Goal: Transaction & Acquisition: Obtain resource

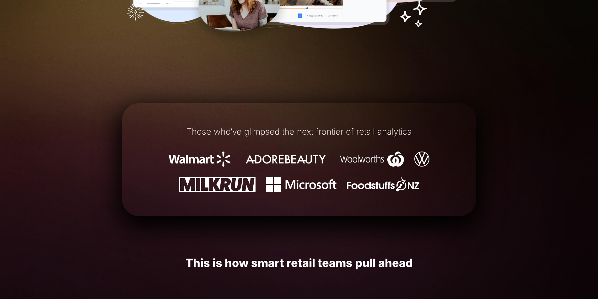
scroll to position [345, 0]
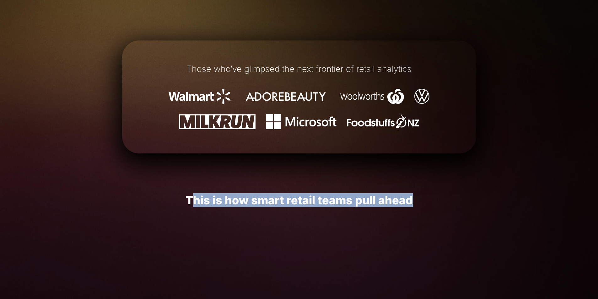
drag, startPoint x: 192, startPoint y: 201, endPoint x: 429, endPoint y: 201, distance: 236.4
click at [435, 201] on h1 "This is how smart retail teams pull ahead" at bounding box center [299, 200] width 354 height 13
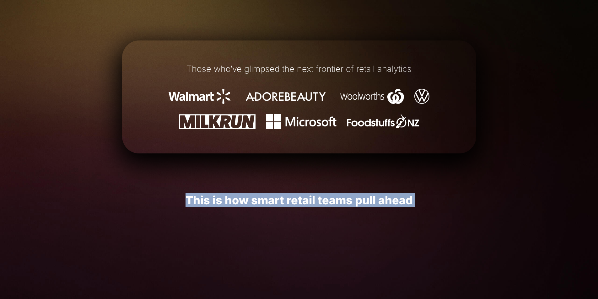
drag, startPoint x: 185, startPoint y: 198, endPoint x: 462, endPoint y: 213, distance: 277.9
drag, startPoint x: 412, startPoint y: 201, endPoint x: 184, endPoint y: 205, distance: 227.9
click at [184, 205] on h1 "This is how smart retail teams pull ahead" at bounding box center [299, 200] width 354 height 13
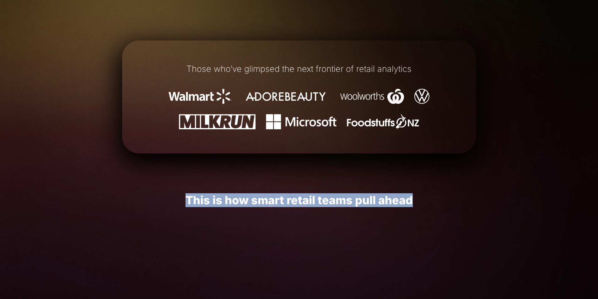
click at [189, 201] on h1 "This is how smart retail teams pull ahead" at bounding box center [299, 200] width 354 height 13
drag, startPoint x: 191, startPoint y: 202, endPoint x: 503, endPoint y: 234, distance: 314.3
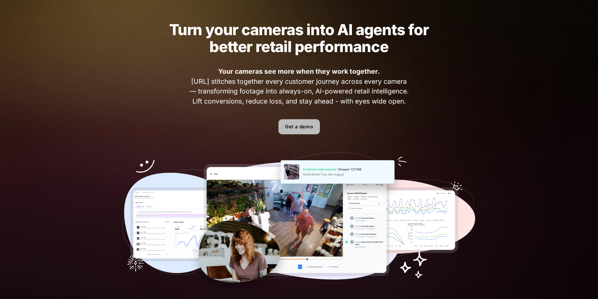
click at [293, 122] on link "Get a demo" at bounding box center [298, 126] width 41 height 15
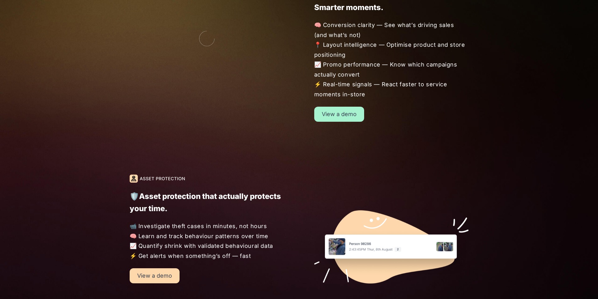
scroll to position [596, 0]
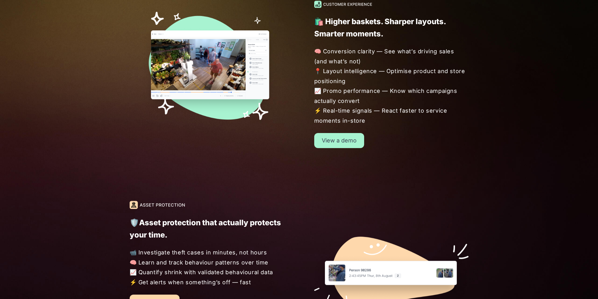
click at [342, 143] on link "View a demo" at bounding box center [339, 140] width 50 height 15
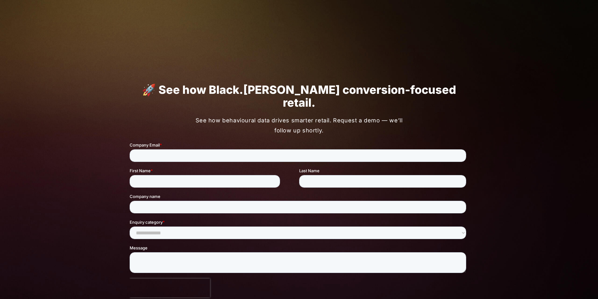
scroll to position [344, 0]
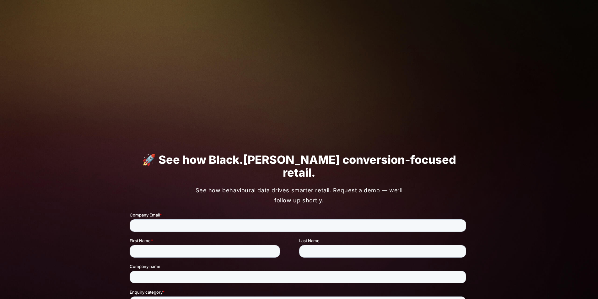
click at [213, 219] on div "Company Email *" at bounding box center [298, 222] width 339 height 20
click at [214, 224] on input "Company Email *" at bounding box center [297, 225] width 337 height 13
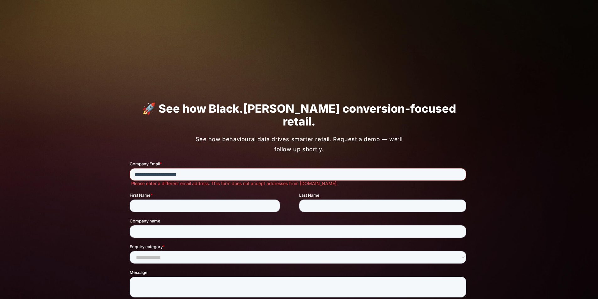
scroll to position [439, 0]
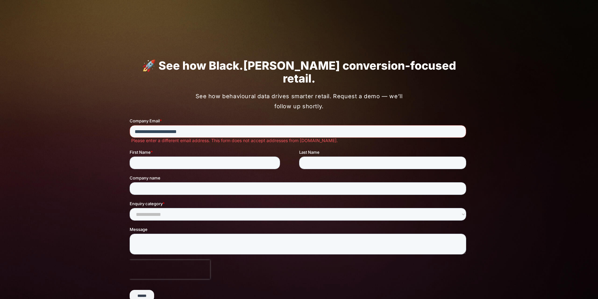
click at [235, 134] on input "**********" at bounding box center [297, 131] width 337 height 13
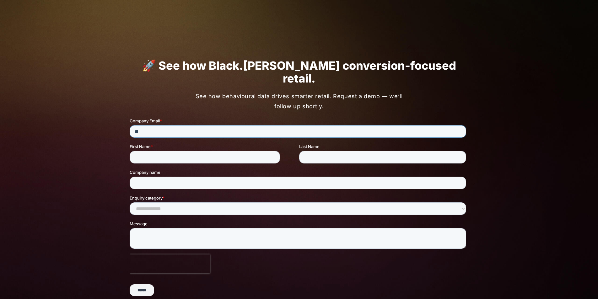
type input "*"
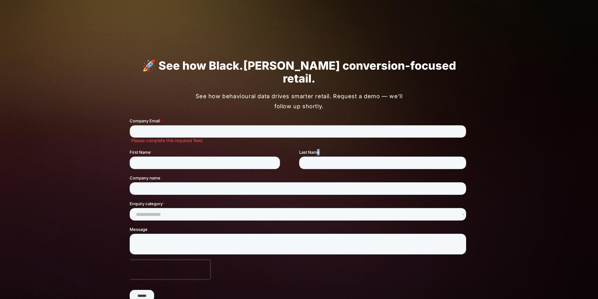
drag, startPoint x: 316, startPoint y: 150, endPoint x: 467, endPoint y: 159, distance: 151.9
click at [467, 159] on div "Last Name" at bounding box center [384, 159] width 170 height 20
click at [483, 148] on div "🚀 See how Black.[PERSON_NAME] conversion-focused retail. See how behavioural da…" at bounding box center [299, 183] width 377 height 301
